Goal: Transaction & Acquisition: Purchase product/service

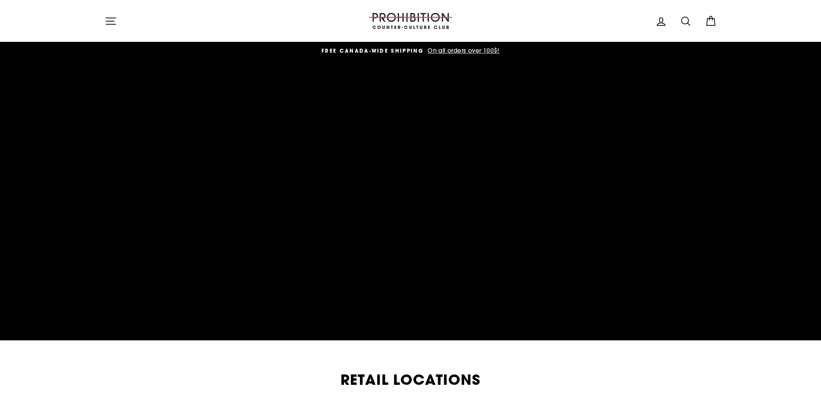
click at [111, 20] on icon "button" at bounding box center [111, 21] width 12 height 12
drag, startPoint x: 119, startPoint y: 154, endPoint x: 214, endPoint y: -52, distance: 226.7
click at [410, 26] on img at bounding box center [411, 21] width 86 height 16
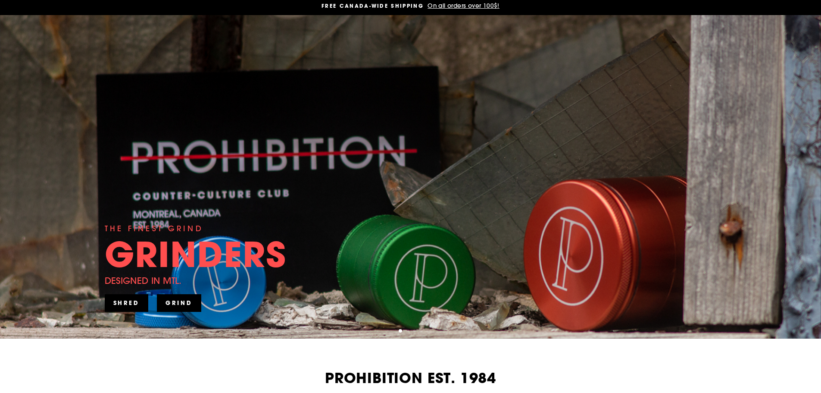
scroll to position [43, 0]
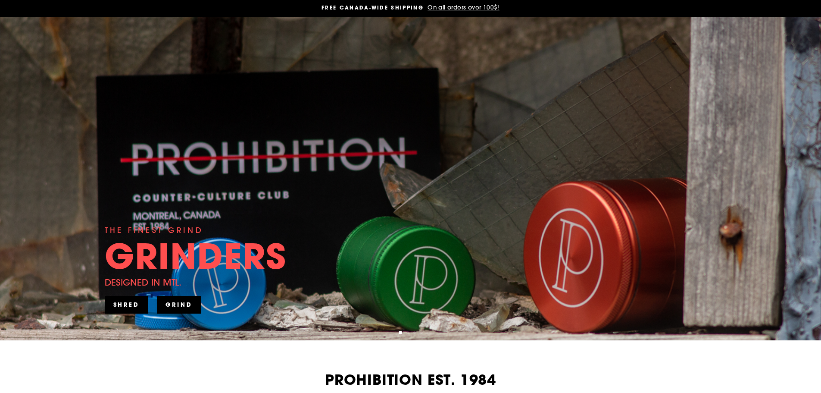
click at [186, 299] on link "GRIND" at bounding box center [179, 304] width 44 height 17
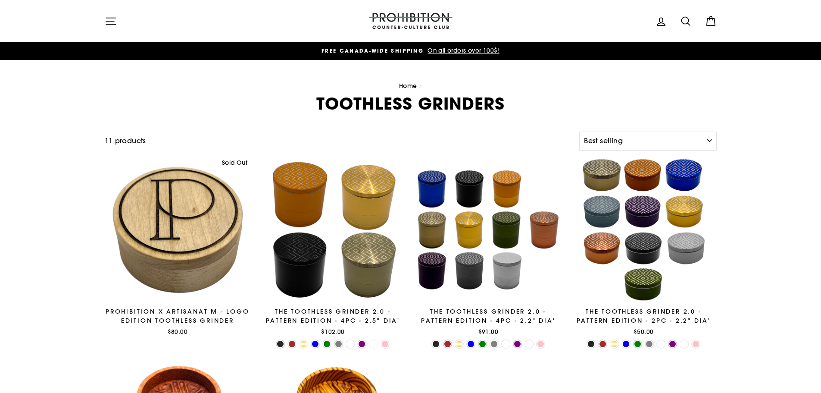
select select "best-selling"
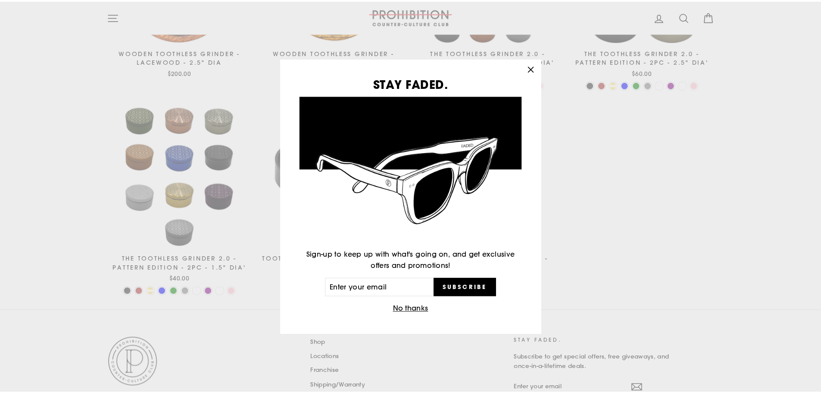
scroll to position [474, 0]
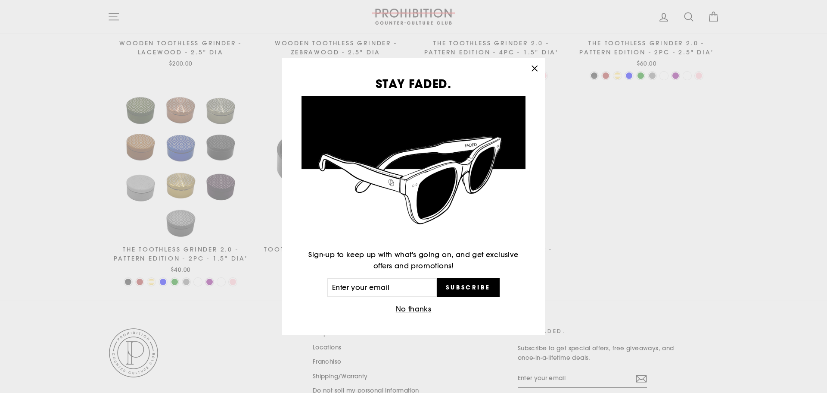
click at [539, 69] on icon "button" at bounding box center [535, 68] width 12 height 12
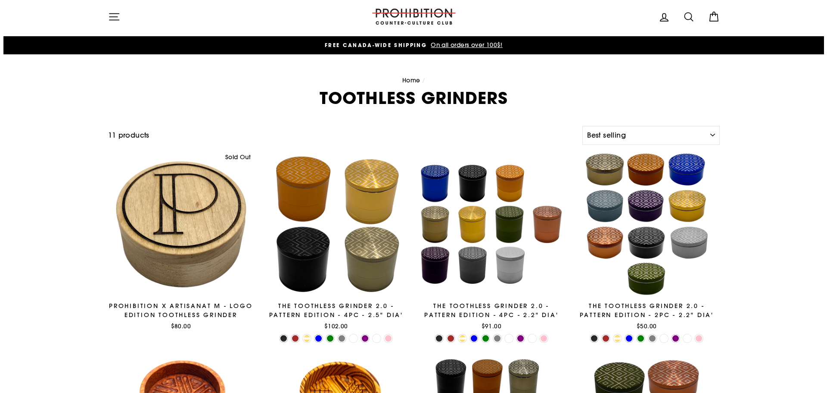
scroll to position [0, 0]
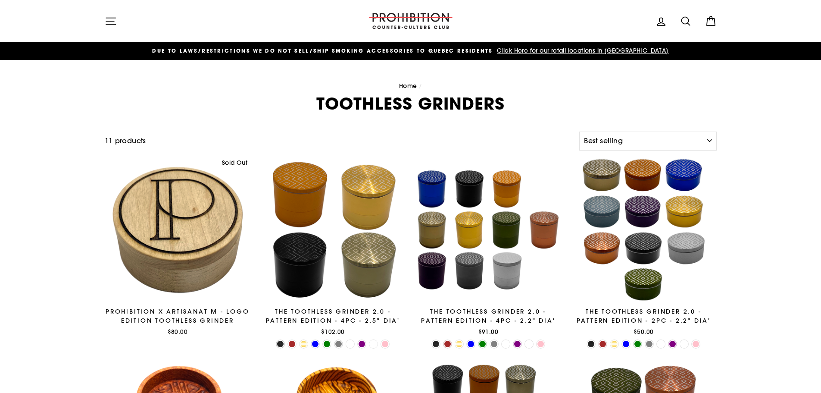
click at [112, 13] on button "Site navigation" at bounding box center [111, 21] width 22 height 19
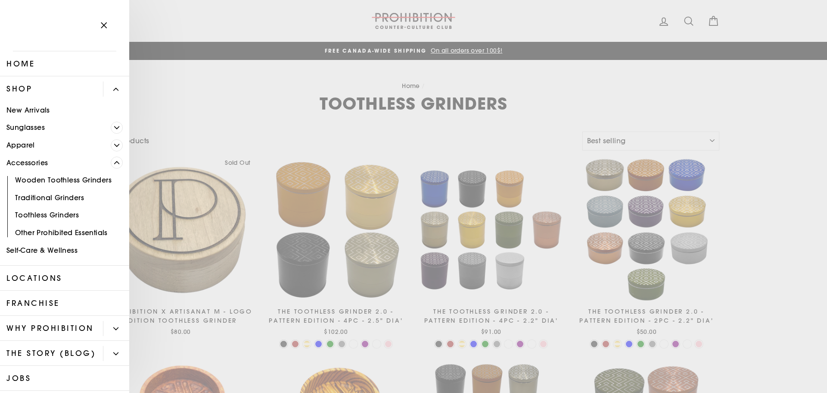
click at [111, 144] on span "Primary" at bounding box center [117, 145] width 12 height 12
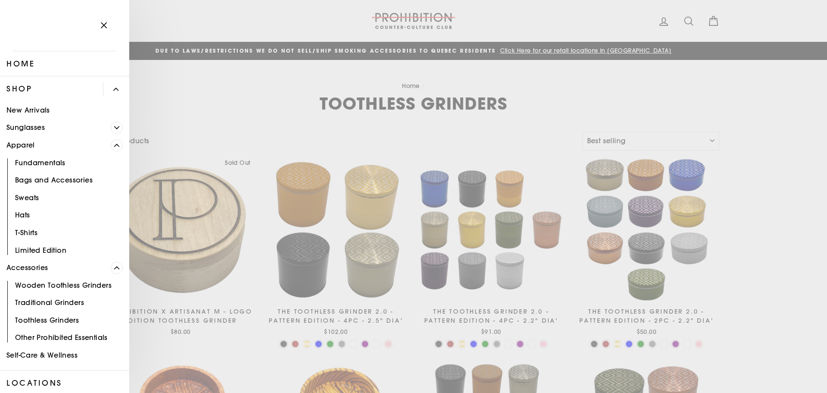
drag, startPoint x: 147, startPoint y: 95, endPoint x: 148, endPoint y: 89, distance: 6.1
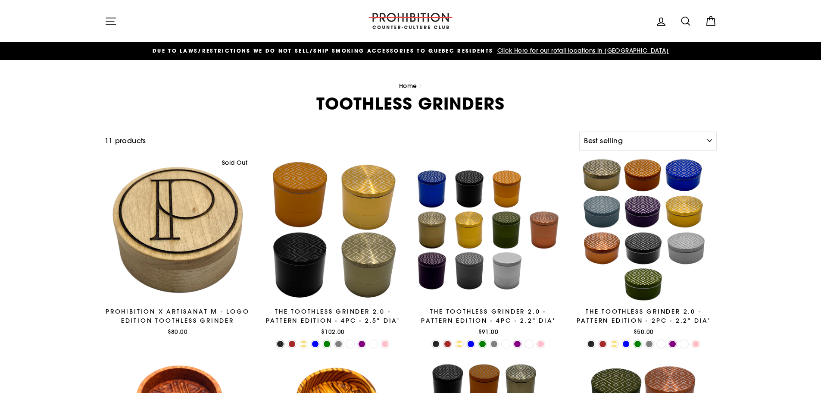
click at [400, 17] on img at bounding box center [411, 21] width 86 height 16
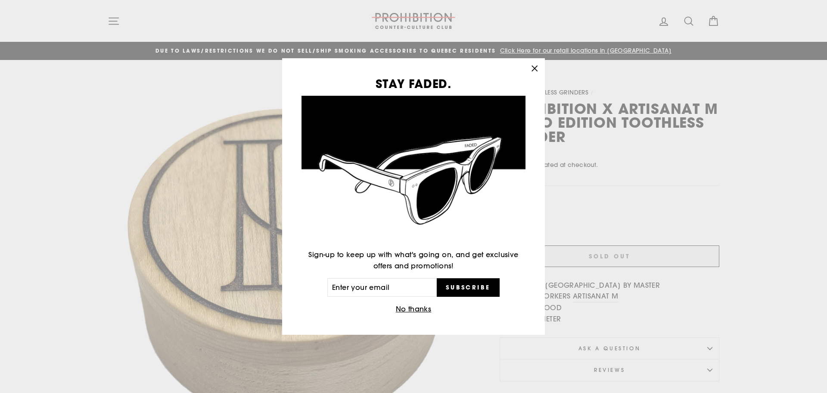
click at [573, 129] on div "STAY FADED. Sign-up to keep up with what's going on, and get exclusive offers a…" at bounding box center [413, 196] width 827 height 393
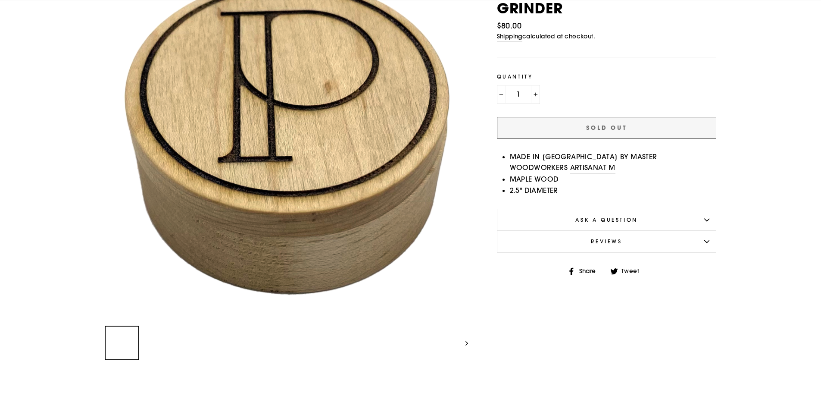
scroll to position [129, 0]
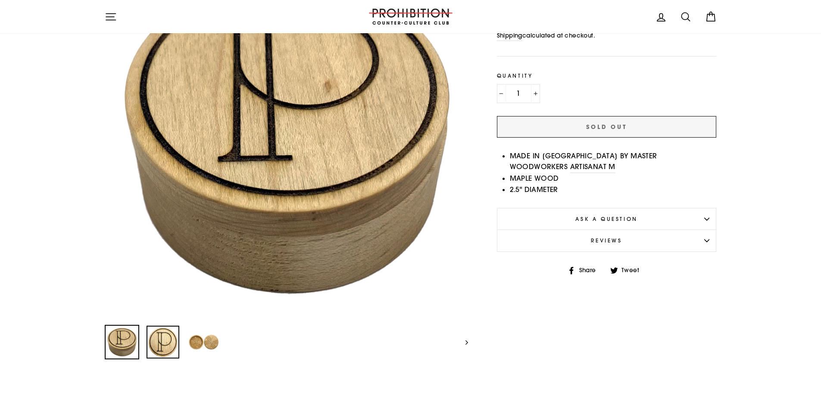
click at [178, 340] on img at bounding box center [162, 341] width 33 height 33
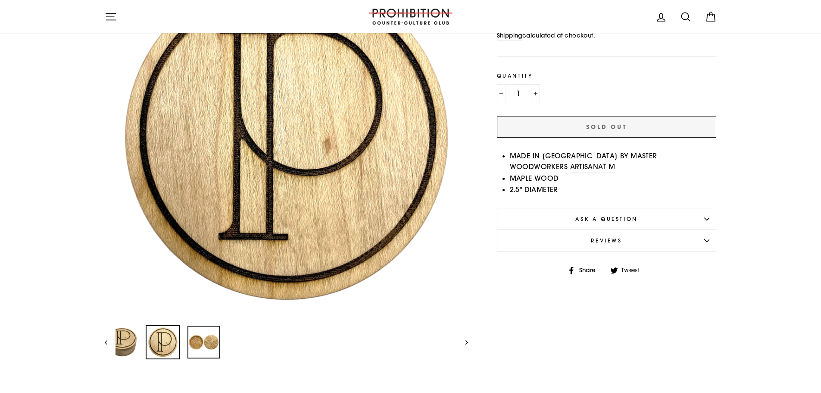
click at [192, 332] on img at bounding box center [203, 341] width 33 height 33
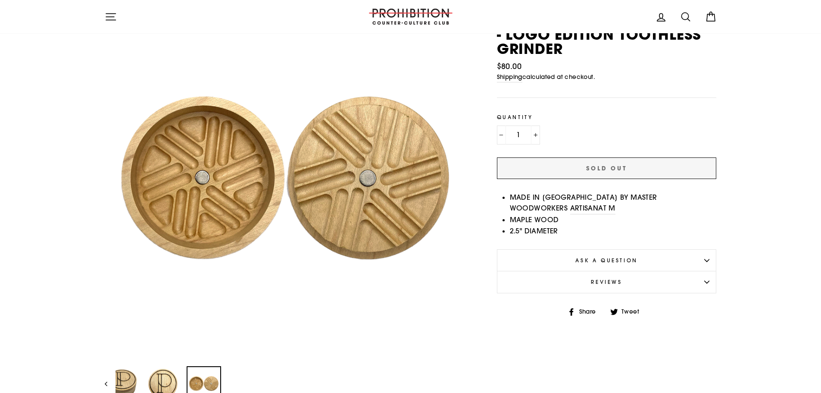
scroll to position [86, 0]
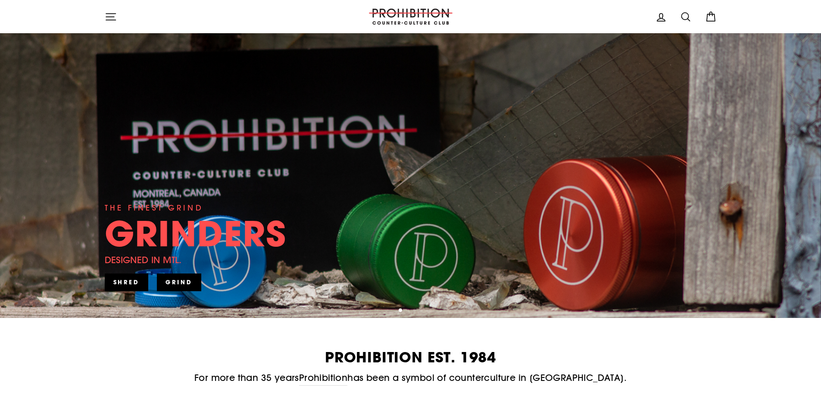
scroll to position [43, 0]
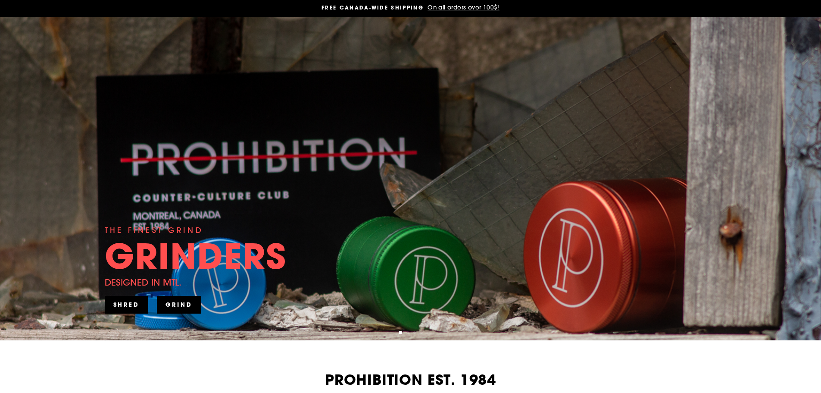
drag, startPoint x: 811, startPoint y: 161, endPoint x: 702, endPoint y: 161, distance: 109.0
click at [803, 162] on div "THE FINEST GRIND GRINDERS DESIGNED IN MTL. SHRED GRIND" at bounding box center [410, 178] width 821 height 323
drag, startPoint x: 702, startPoint y: 161, endPoint x: 583, endPoint y: 159, distance: 119.8
click at [665, 161] on div "THE FINEST GRIND GRINDERS DESIGNED IN MTL. SHRED GRIND" at bounding box center [410, 178] width 821 height 323
drag, startPoint x: 582, startPoint y: 157, endPoint x: 356, endPoint y: 162, distance: 225.8
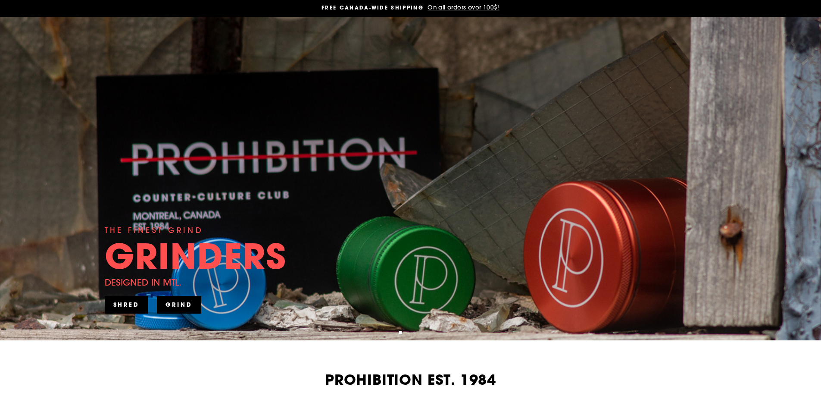
click at [457, 162] on div "THE FINEST GRIND GRINDERS DESIGNED IN MTL. SHRED" at bounding box center [411, 178] width 612 height 323
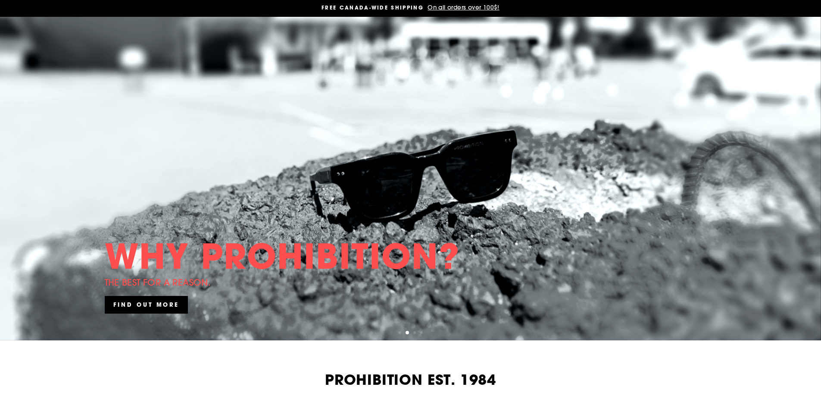
click at [528, 208] on link at bounding box center [410, 178] width 821 height 323
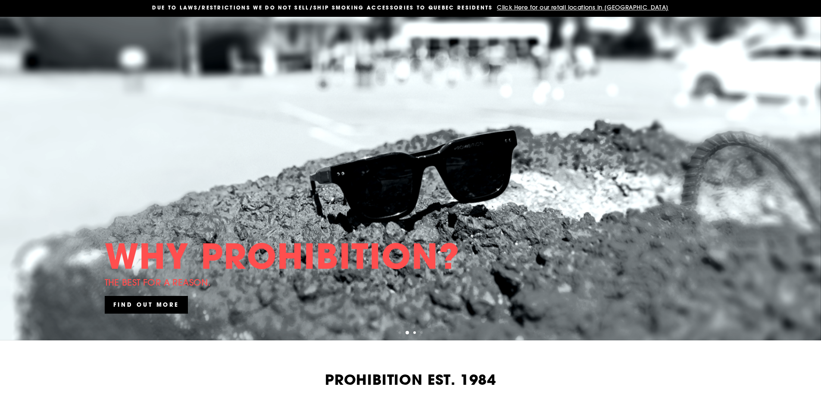
click at [417, 332] on ul "1 2 3 4" at bounding box center [410, 331] width 821 height 11
click at [415, 333] on button "3" at bounding box center [415, 333] width 4 height 4
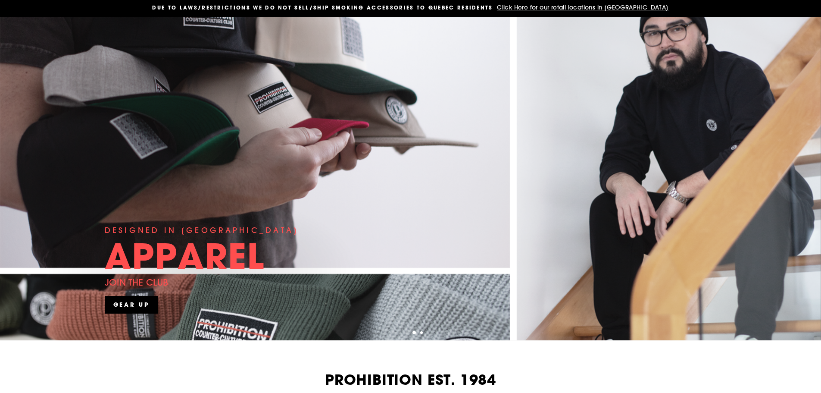
click at [421, 333] on button "4" at bounding box center [422, 333] width 4 height 4
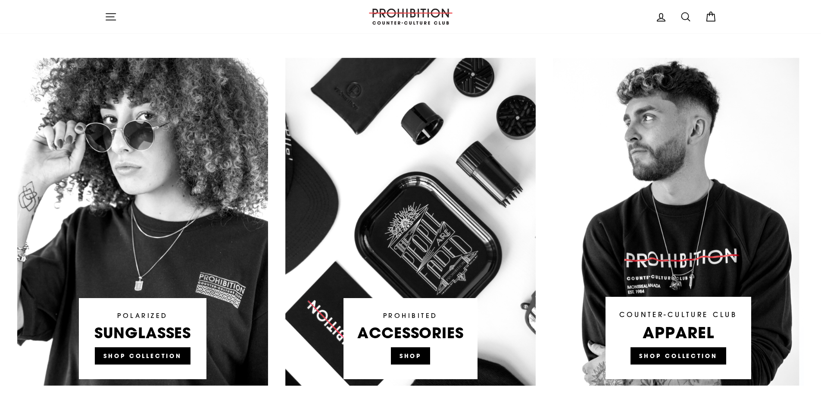
scroll to position [474, 0]
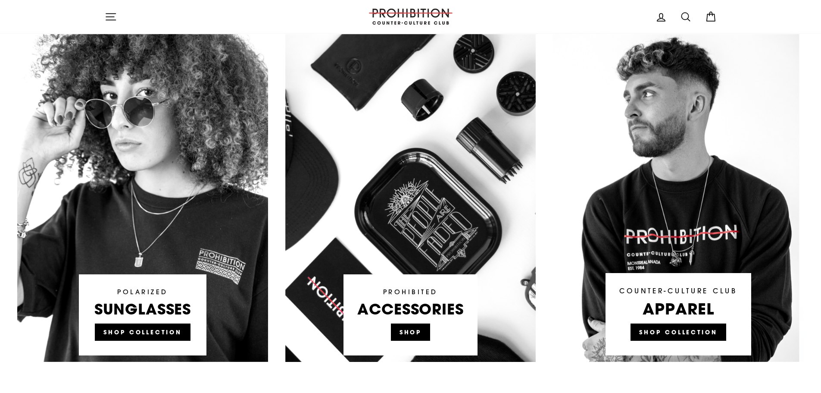
click at [416, 330] on link at bounding box center [410, 197] width 251 height 327
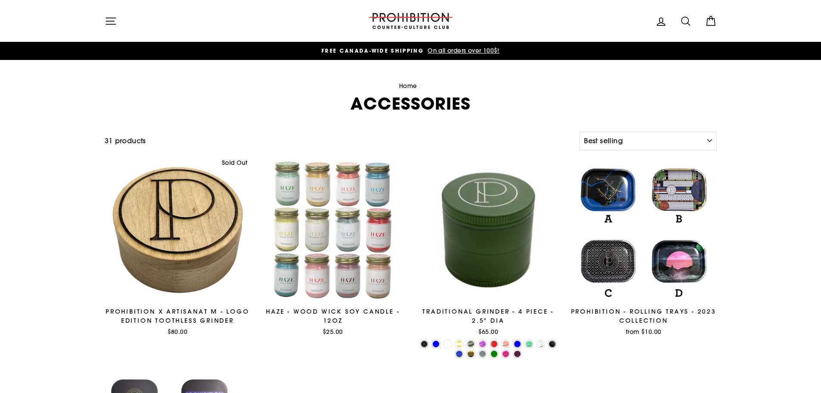
select select "best-selling"
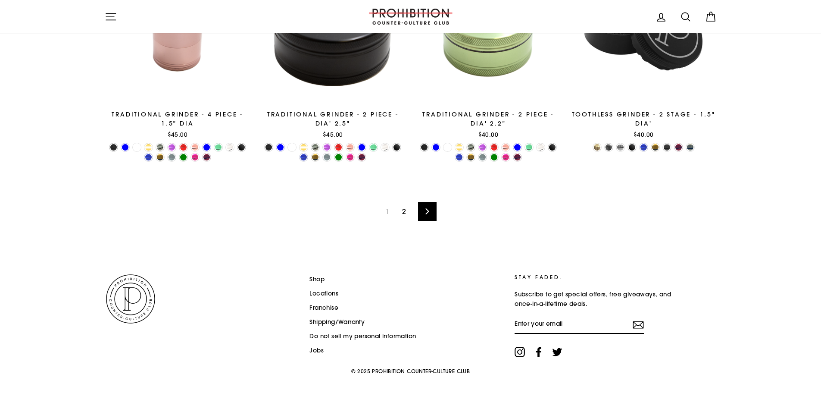
scroll to position [1451, 0]
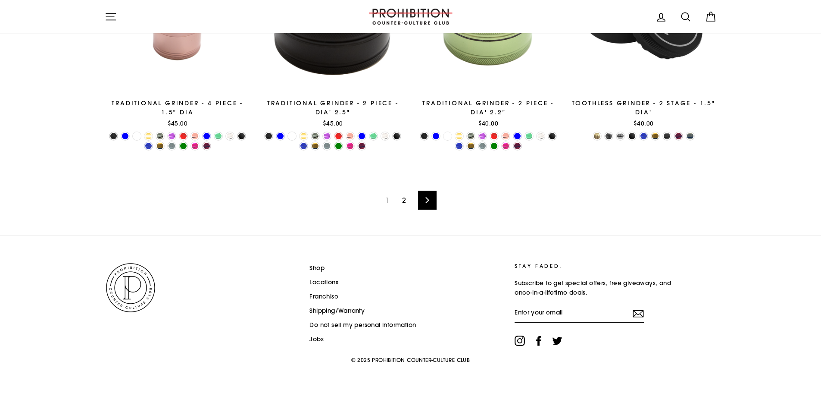
click at [401, 202] on link "2" at bounding box center [404, 200] width 14 height 14
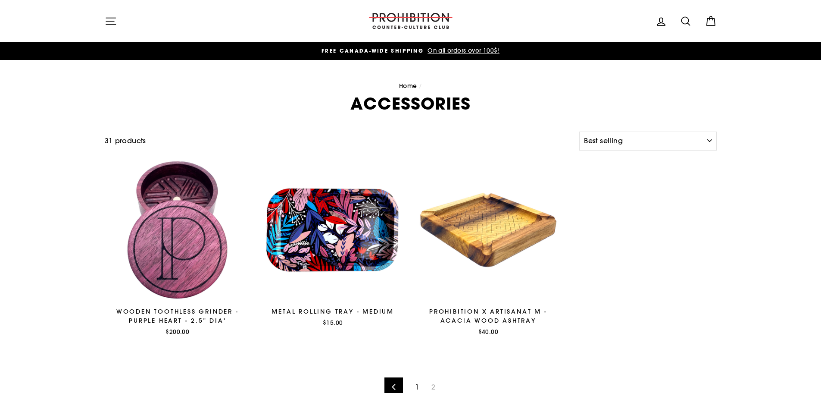
select select "best-selling"
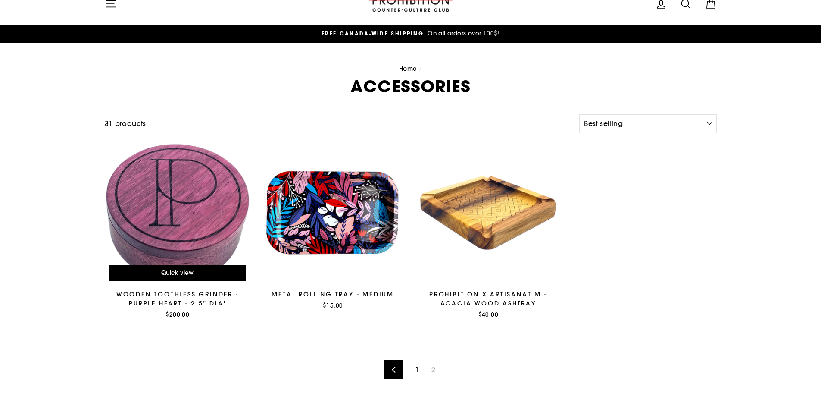
scroll to position [15, 0]
